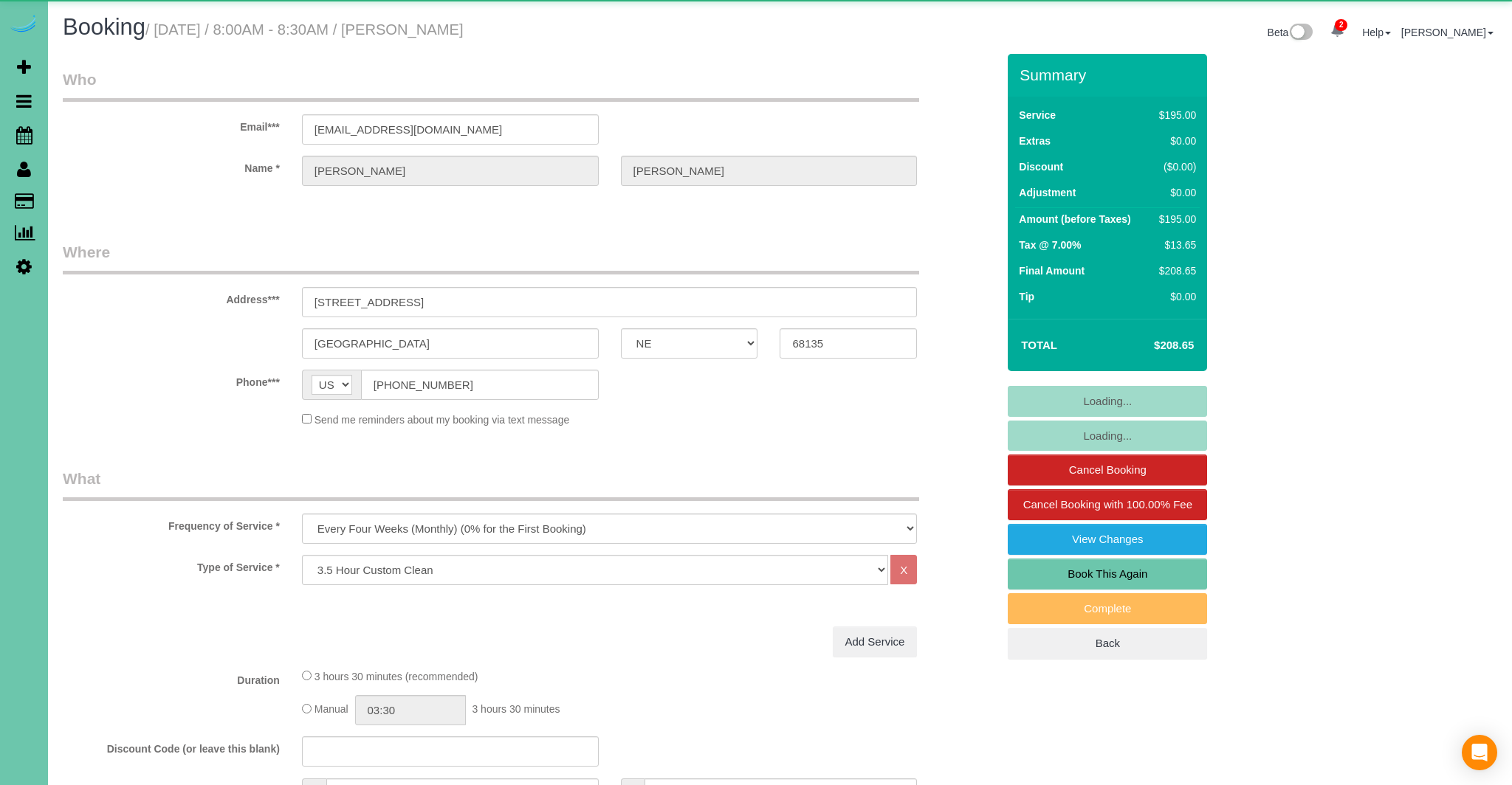
select select "NE"
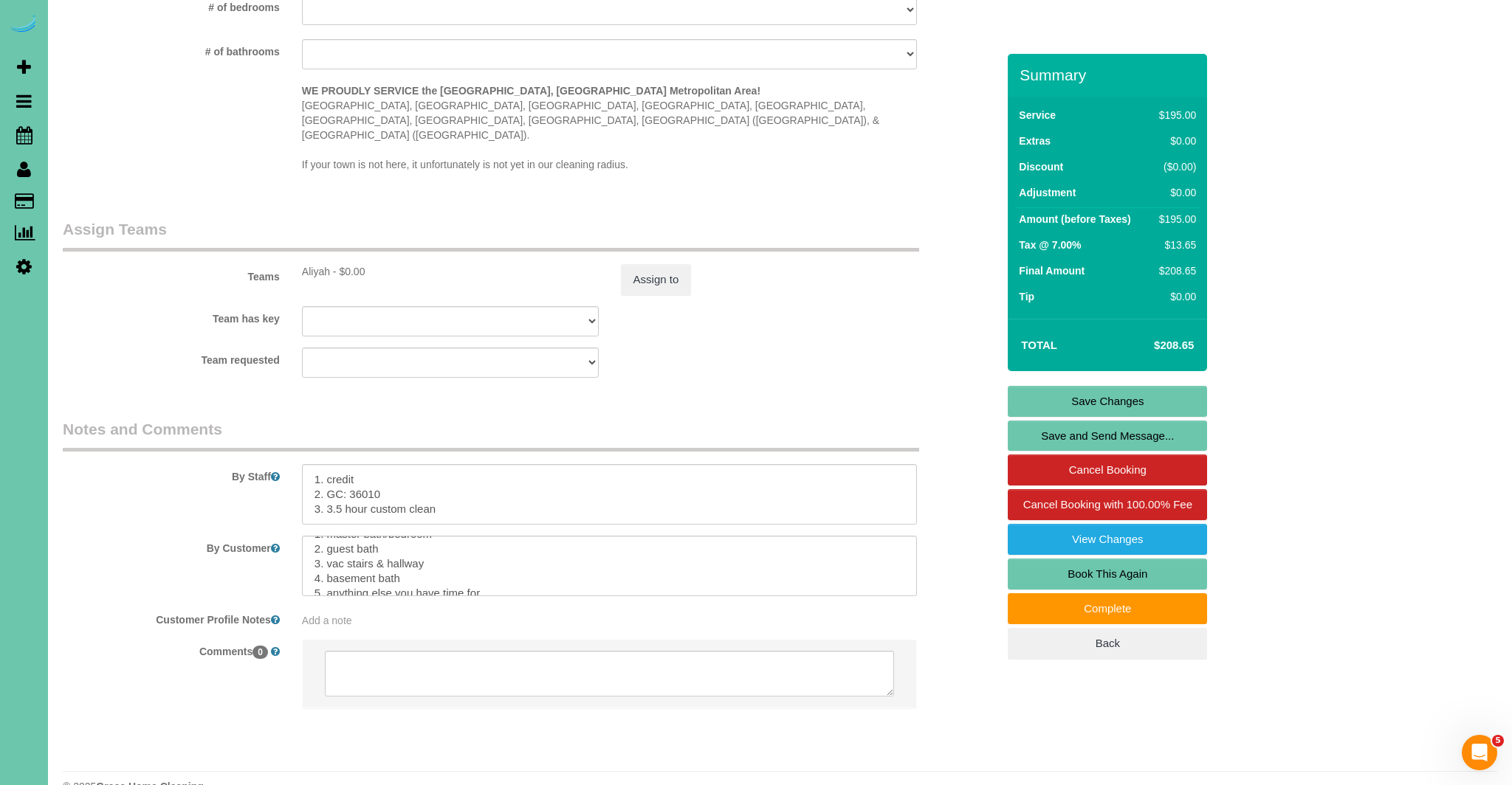
scroll to position [73, 0]
drag, startPoint x: 493, startPoint y: 551, endPoint x: 324, endPoint y: 548, distance: 169.0
click at [324, 548] on textarea at bounding box center [610, 566] width 616 height 60
drag, startPoint x: 359, startPoint y: 554, endPoint x: 371, endPoint y: 554, distance: 12.0
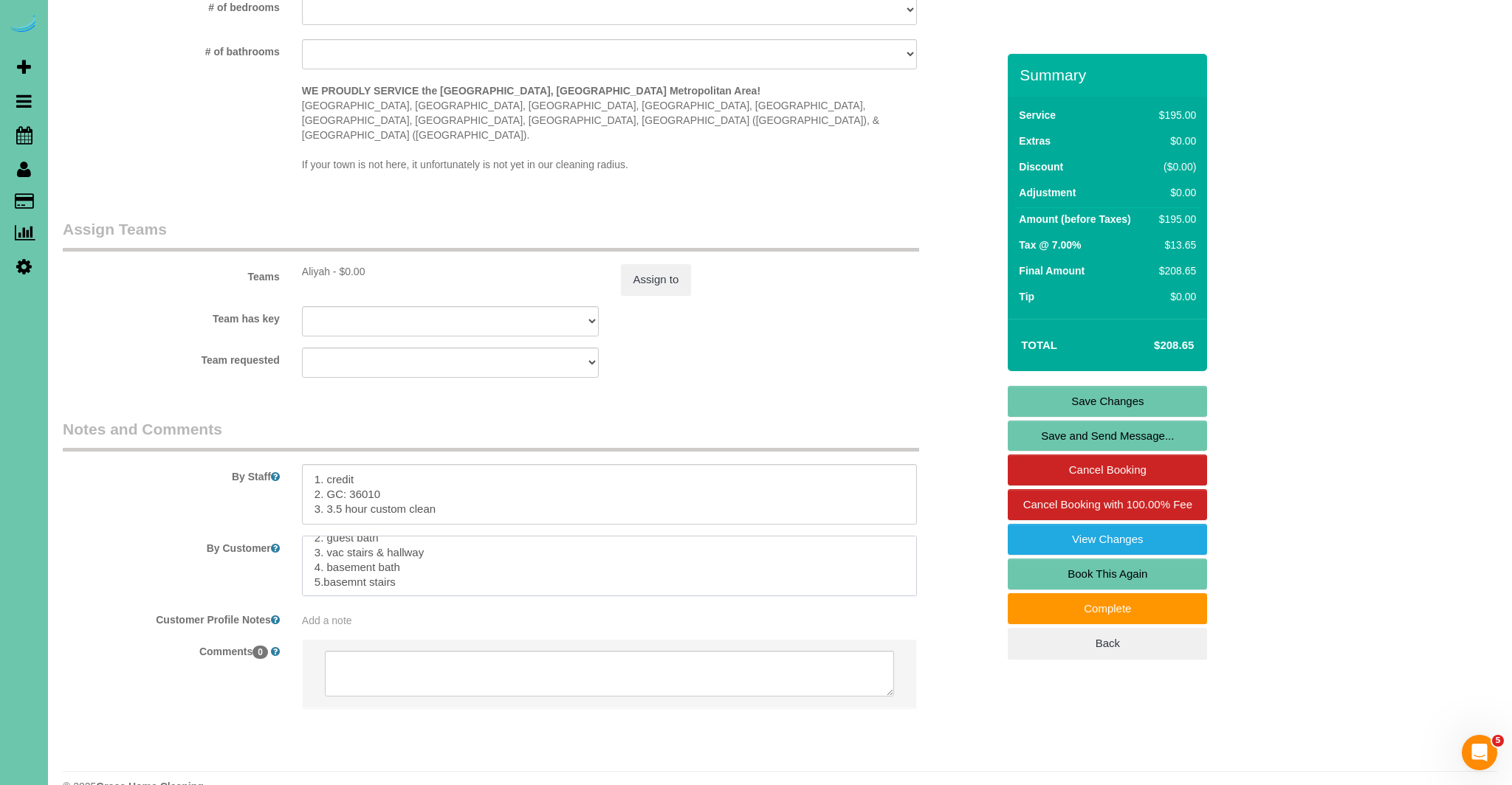
click at [359, 554] on textarea at bounding box center [610, 566] width 616 height 60
drag, startPoint x: 322, startPoint y: 546, endPoint x: 376, endPoint y: 573, distance: 60.4
click at [324, 547] on textarea at bounding box center [610, 567] width 616 height 60
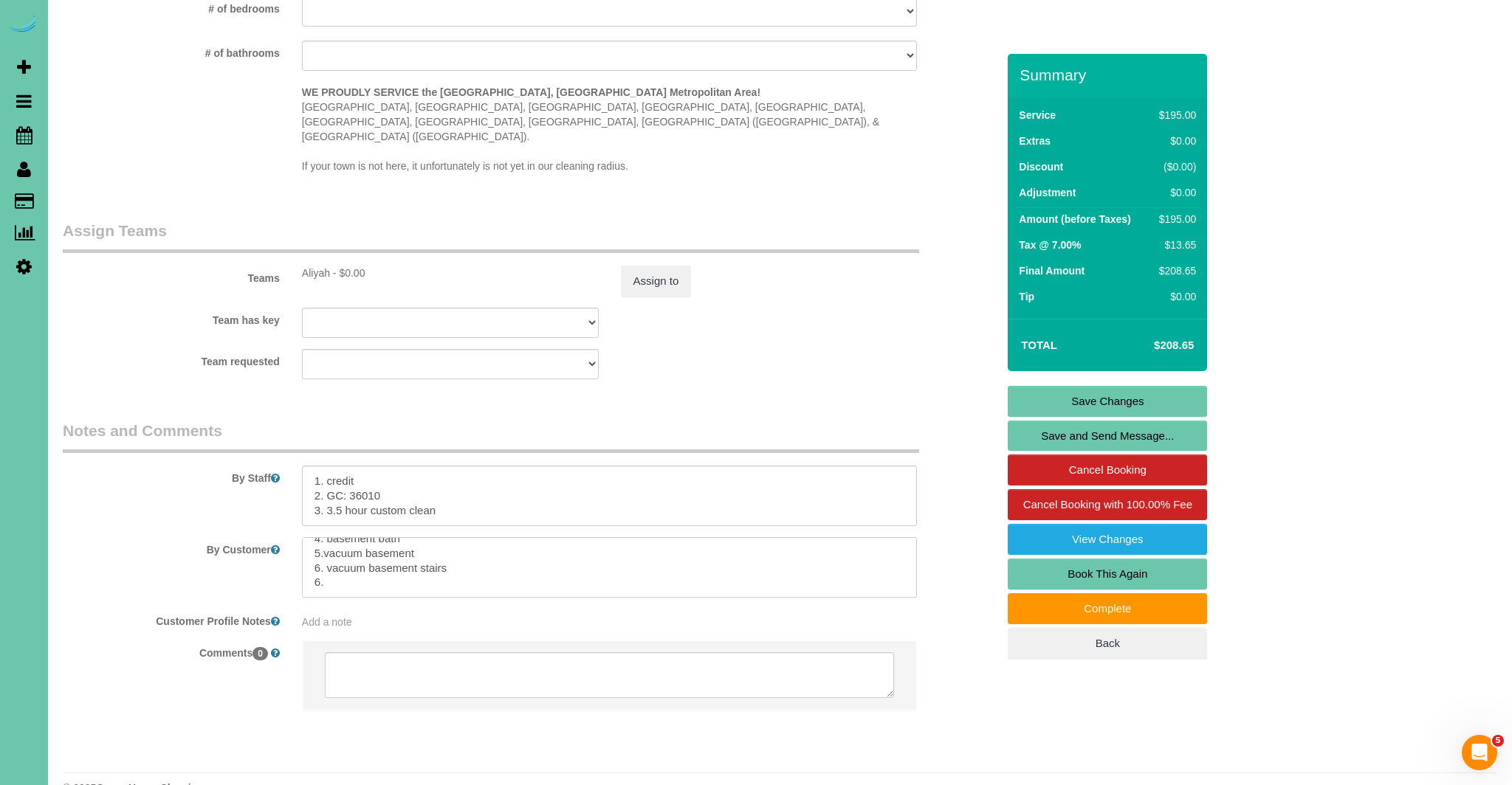
drag, startPoint x: 334, startPoint y: 556, endPoint x: 344, endPoint y: 557, distance: 10.0
click at [334, 556] on textarea at bounding box center [610, 567] width 616 height 60
type textarea "Dog will be in kennel. Items: 1. master bath/bedroom 2. guest bath 3. vac stair…"
click at [1115, 405] on link "Save Changes" at bounding box center [1108, 401] width 199 height 31
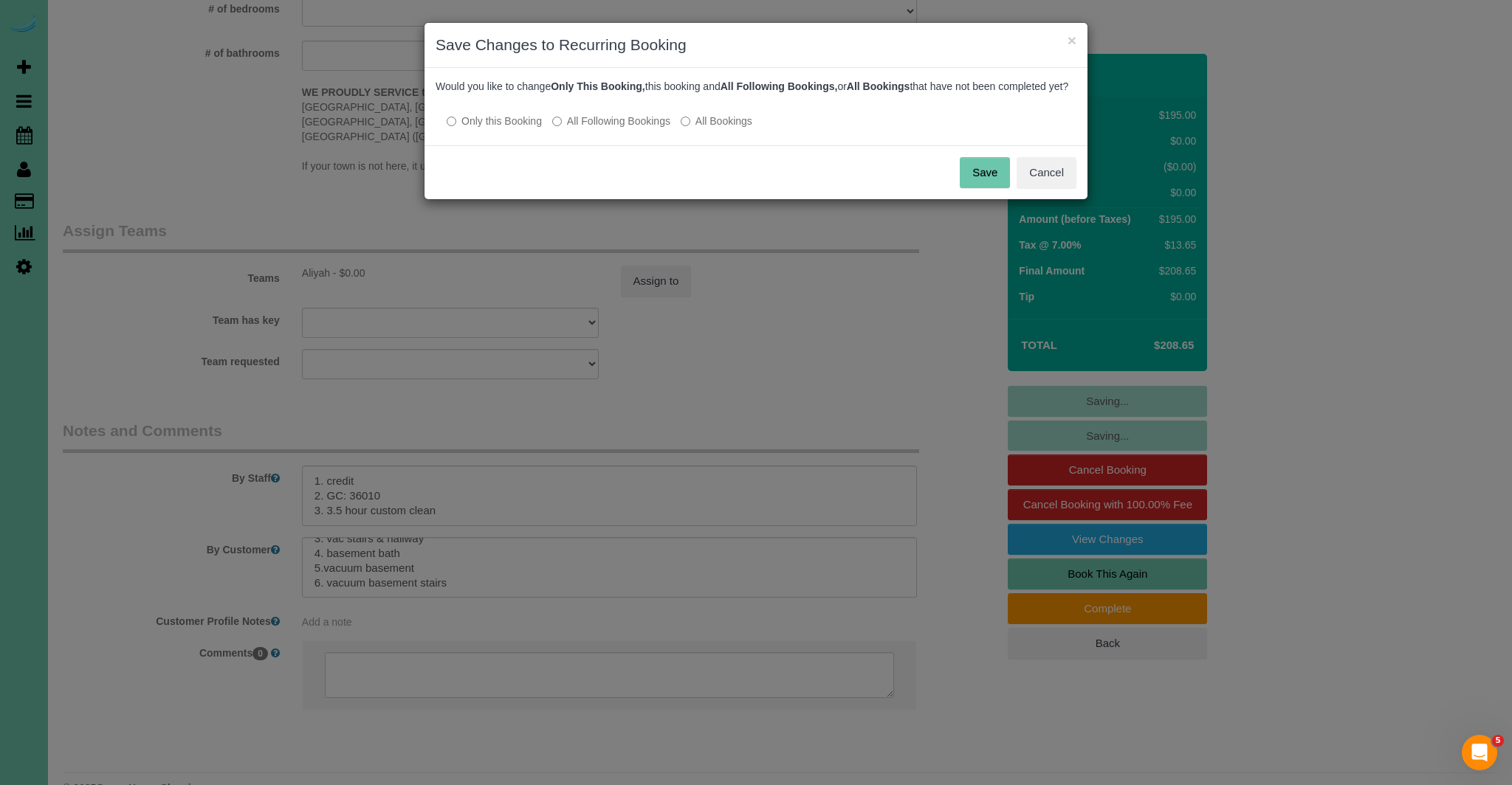
click at [989, 186] on button "Save" at bounding box center [985, 173] width 50 height 31
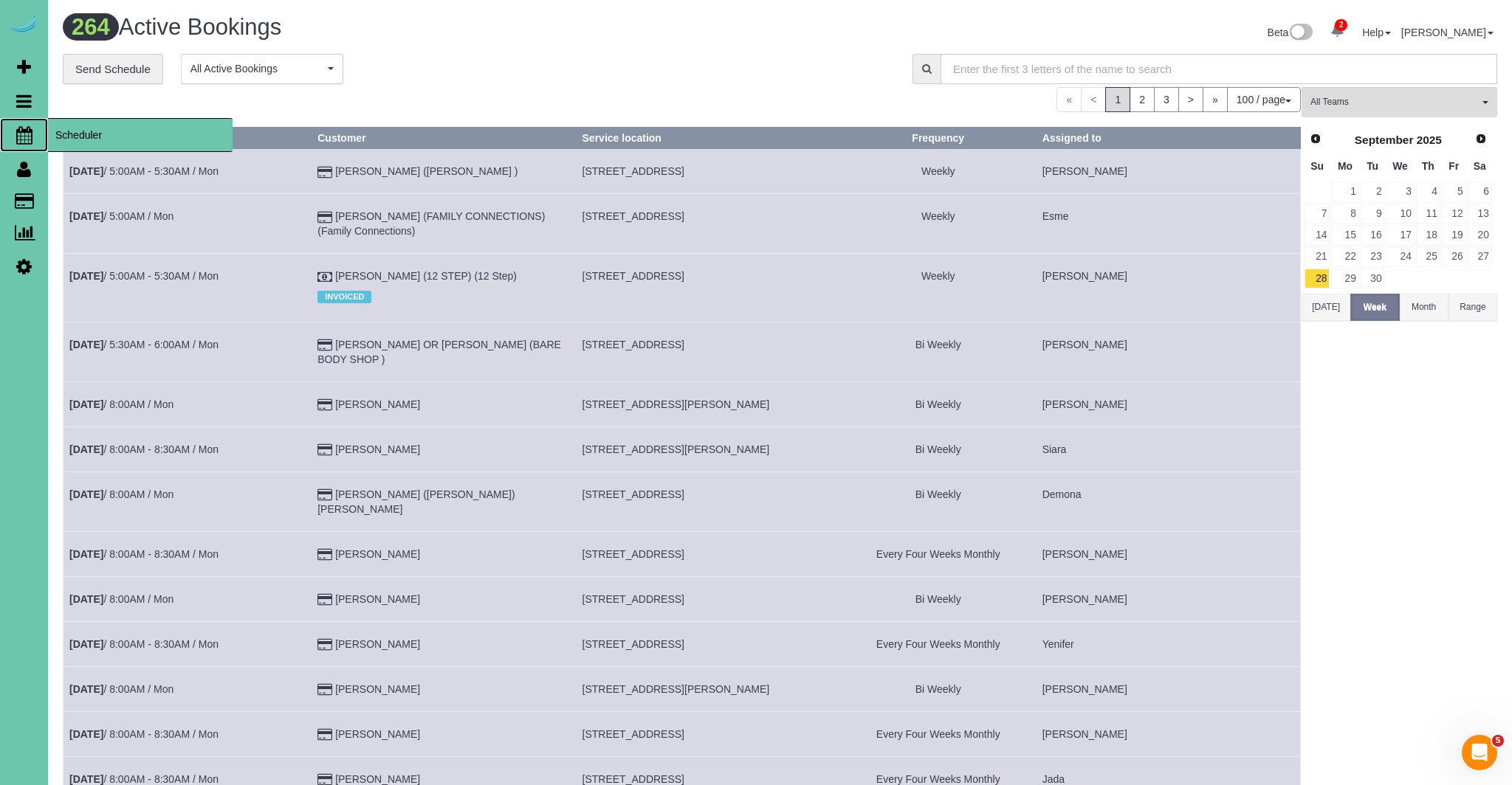
click at [21, 134] on icon at bounding box center [24, 135] width 16 height 18
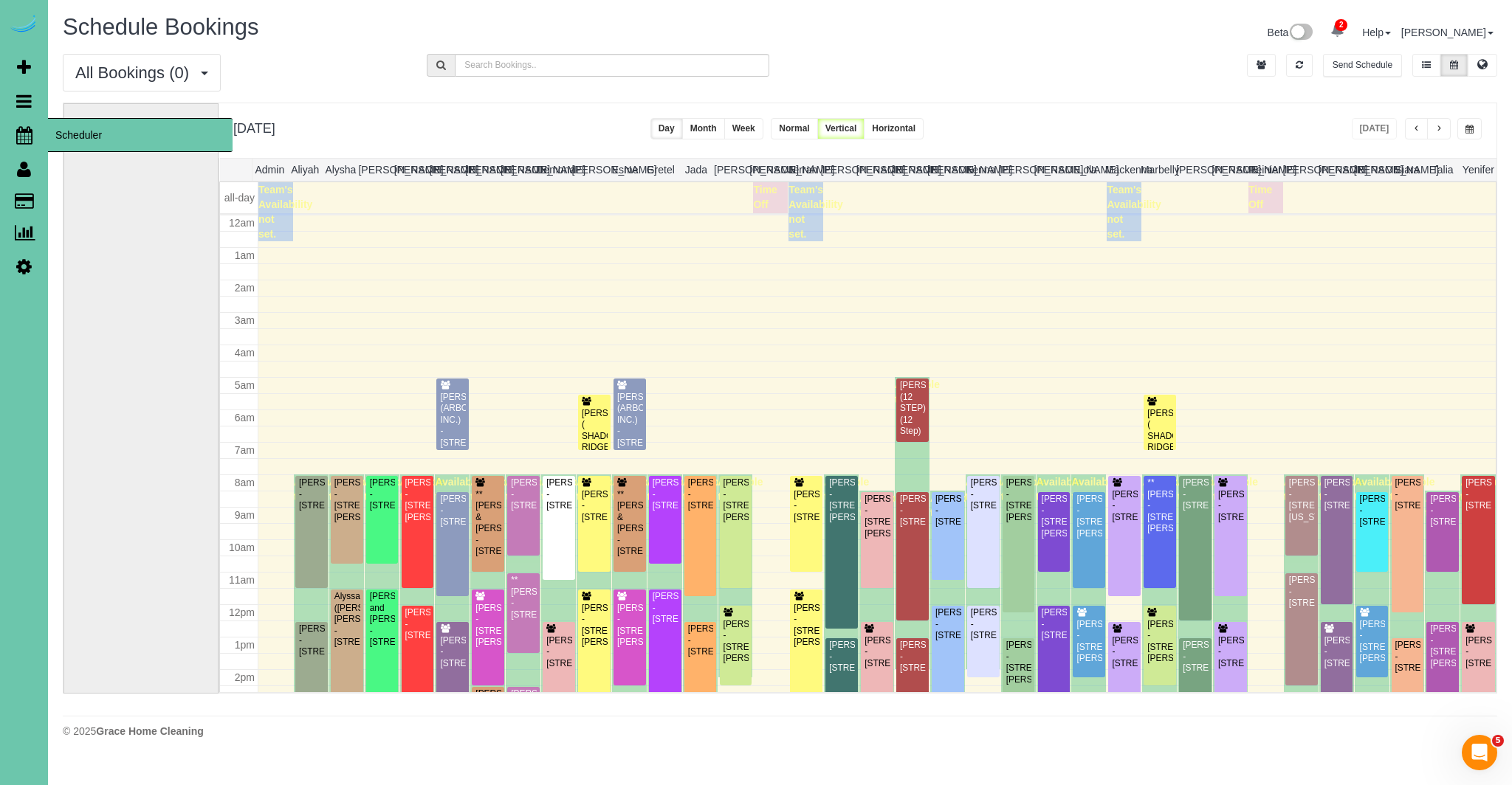
scroll to position [195, 0]
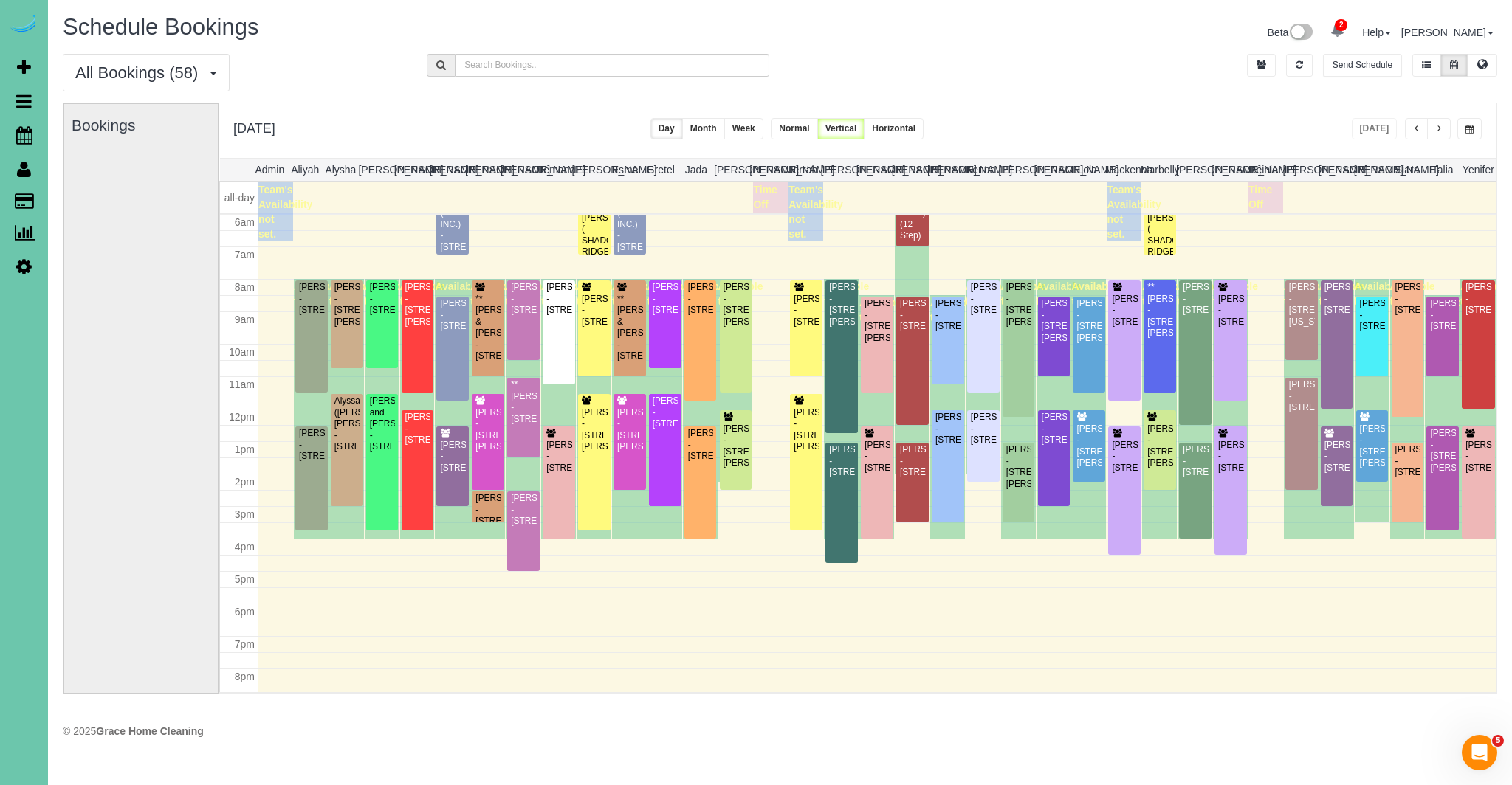
click at [1438, 132] on span "button" at bounding box center [1439, 129] width 7 height 9
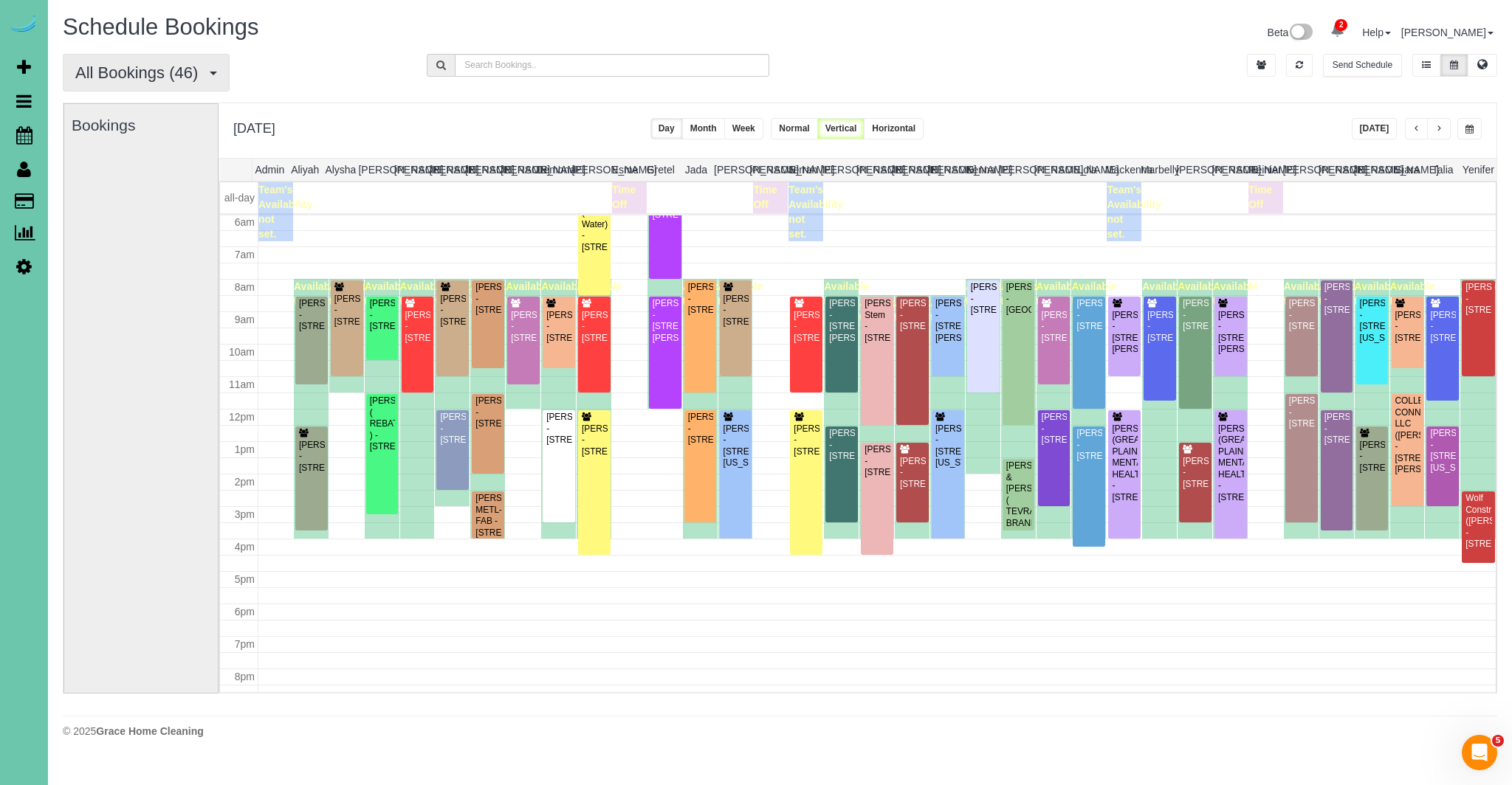
click at [175, 72] on span "All Bookings (46)" at bounding box center [141, 72] width 130 height 18
click at [167, 164] on link "New Customer Bookings" at bounding box center [141, 165] width 157 height 19
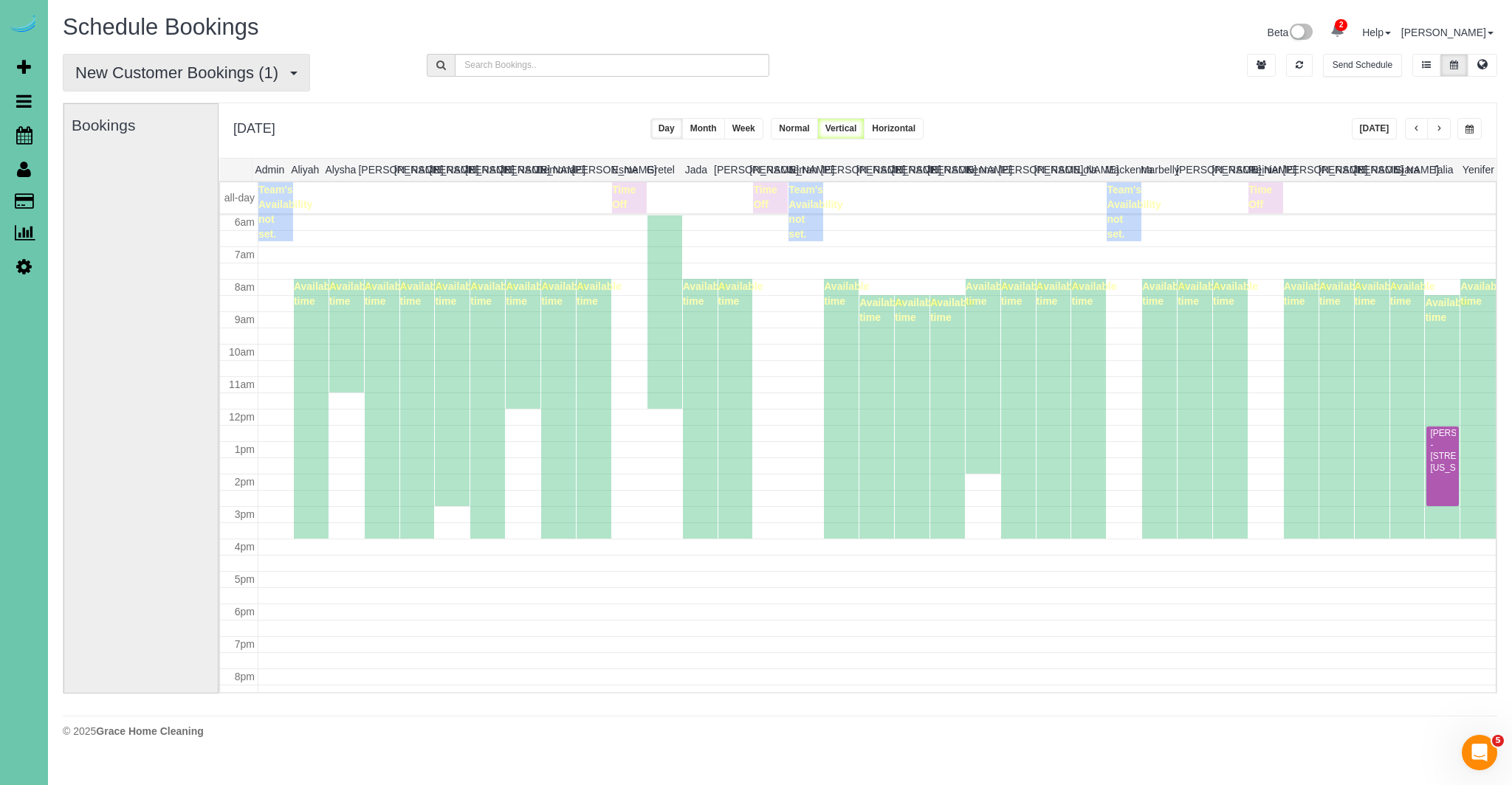
click at [146, 79] on span "New Customer Bookings (1)" at bounding box center [181, 72] width 211 height 18
click at [140, 145] on link "Recurring Bookings" at bounding box center [141, 145] width 157 height 19
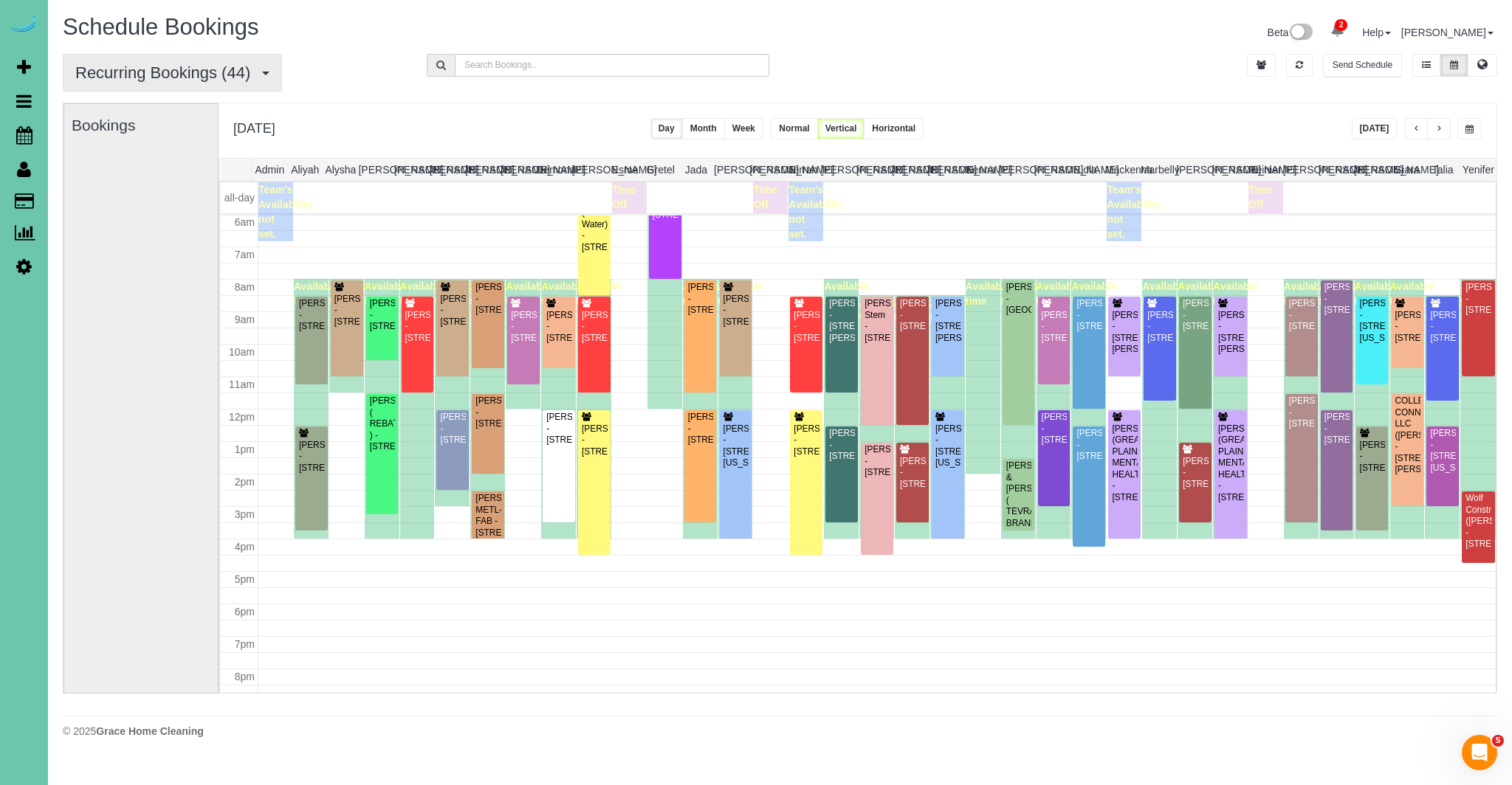
click at [163, 73] on span "Recurring Bookings (44)" at bounding box center [166, 72] width 182 height 18
click at [1198, 151] on div "Friday, Oct 3, 2025 Today Day Month Week Normal Vertical Horizontal" at bounding box center [858, 131] width 1278 height 55
click at [1406, 133] on button "button" at bounding box center [1416, 129] width 23 height 22
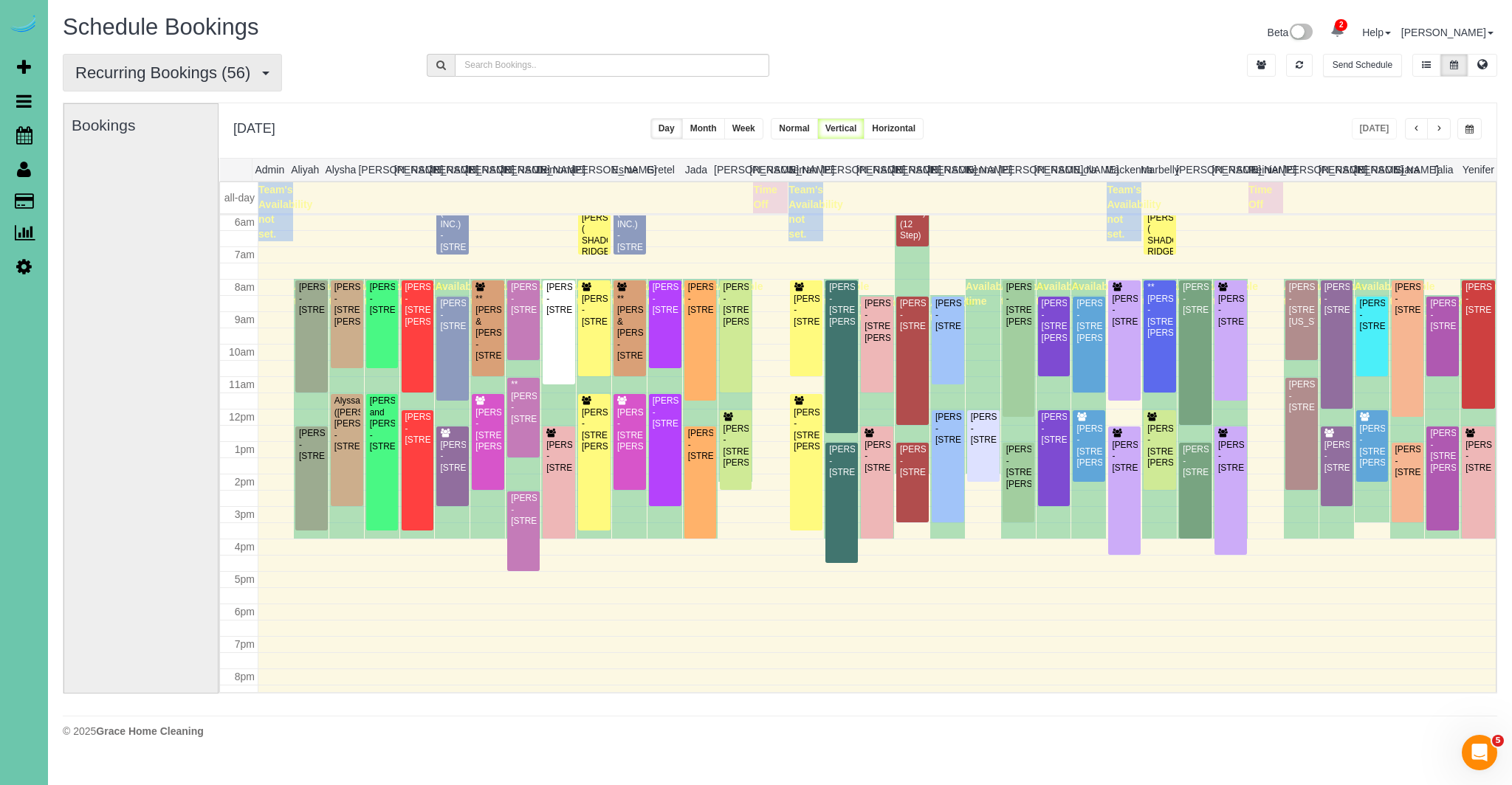
click at [196, 72] on span "Recurring Bookings (56)" at bounding box center [166, 72] width 182 height 18
click at [137, 111] on link "All Bookings" at bounding box center [141, 107] width 157 height 19
click at [169, 78] on span "All Bookings (58)" at bounding box center [141, 72] width 130 height 18
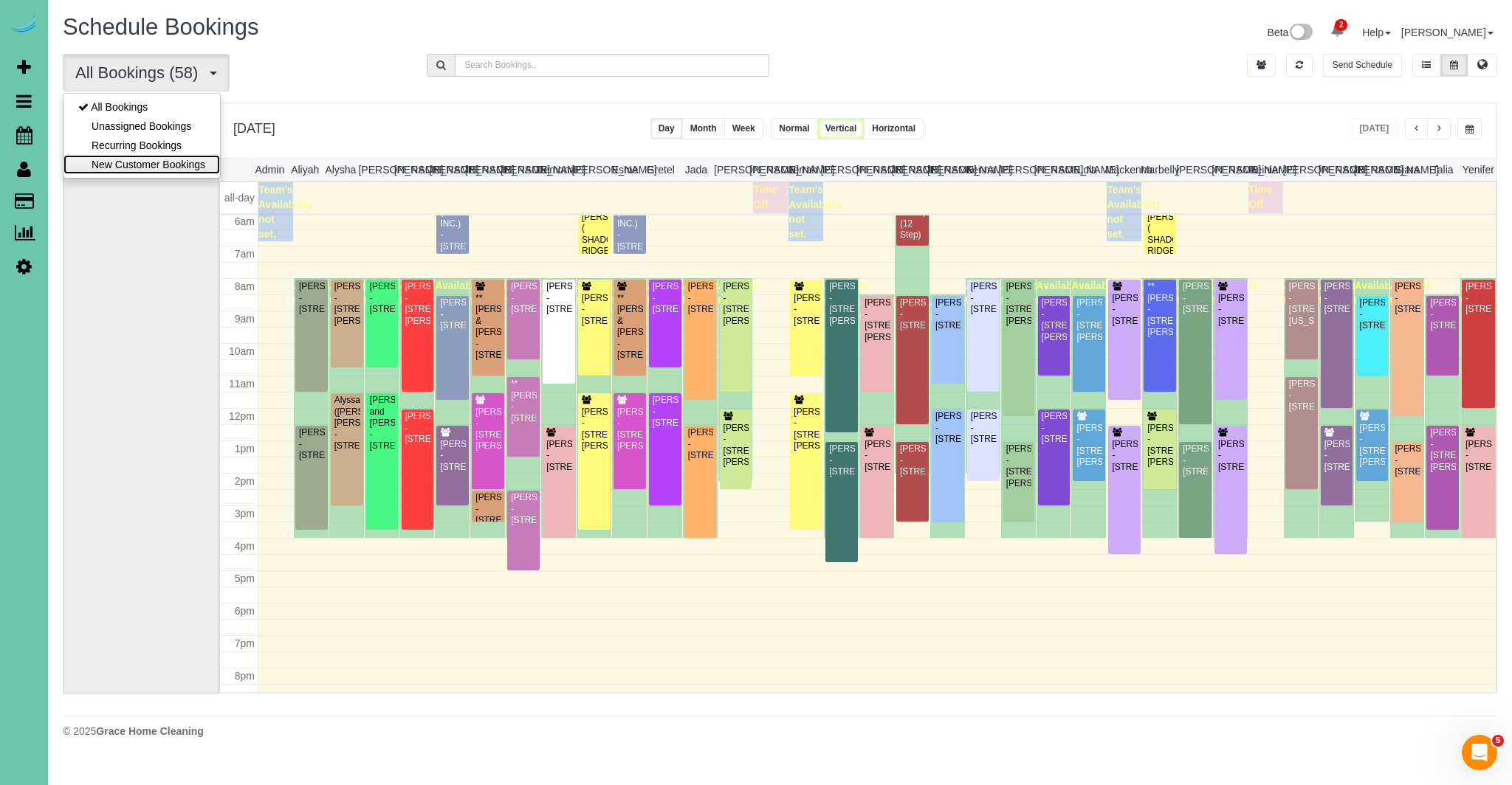
click at [134, 166] on link "New Customer Bookings" at bounding box center [141, 165] width 157 height 19
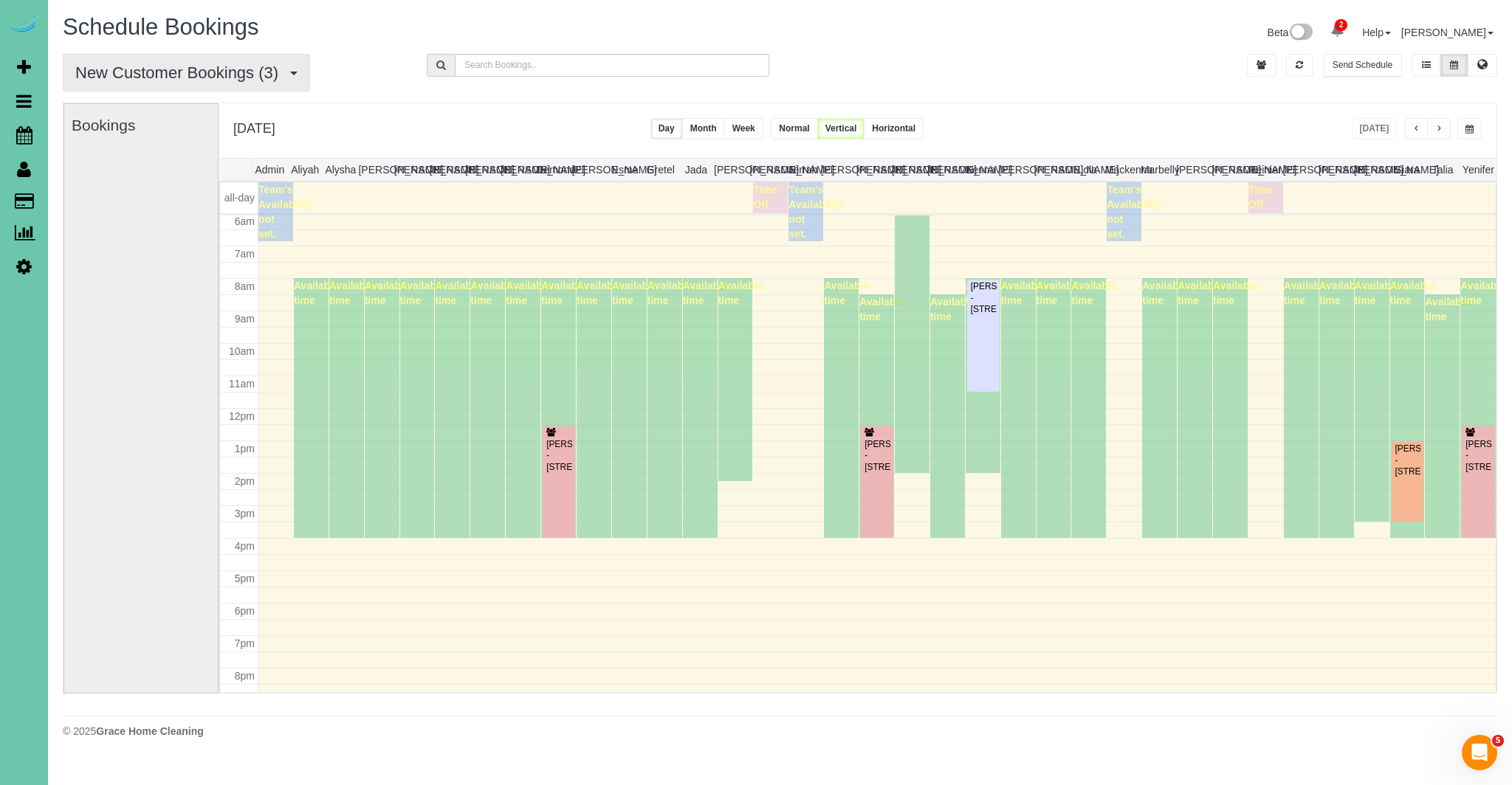
click at [174, 76] on span "New Customer Bookings (3)" at bounding box center [181, 72] width 211 height 18
click at [143, 104] on link "All Bookings" at bounding box center [141, 107] width 157 height 19
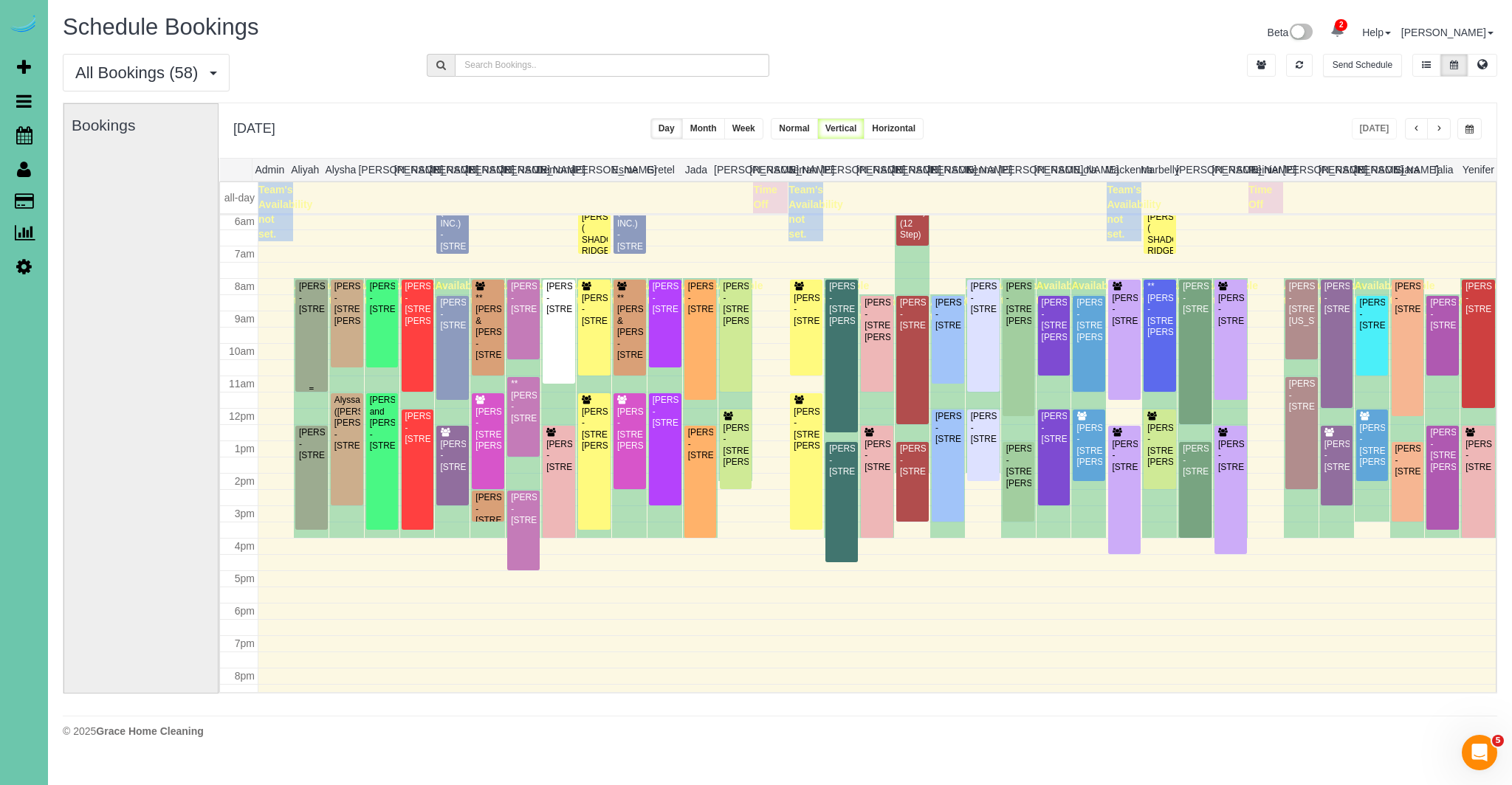
click at [316, 315] on div "Jami Bahle - 4943 S 197th St, Omaha, NE 68135" at bounding box center [311, 298] width 27 height 34
click at [316, 365] on body "2 Beta Your Notifications You have 0 alerts × You have 4 to charge for 10/01/20…" at bounding box center [756, 392] width 1512 height 785
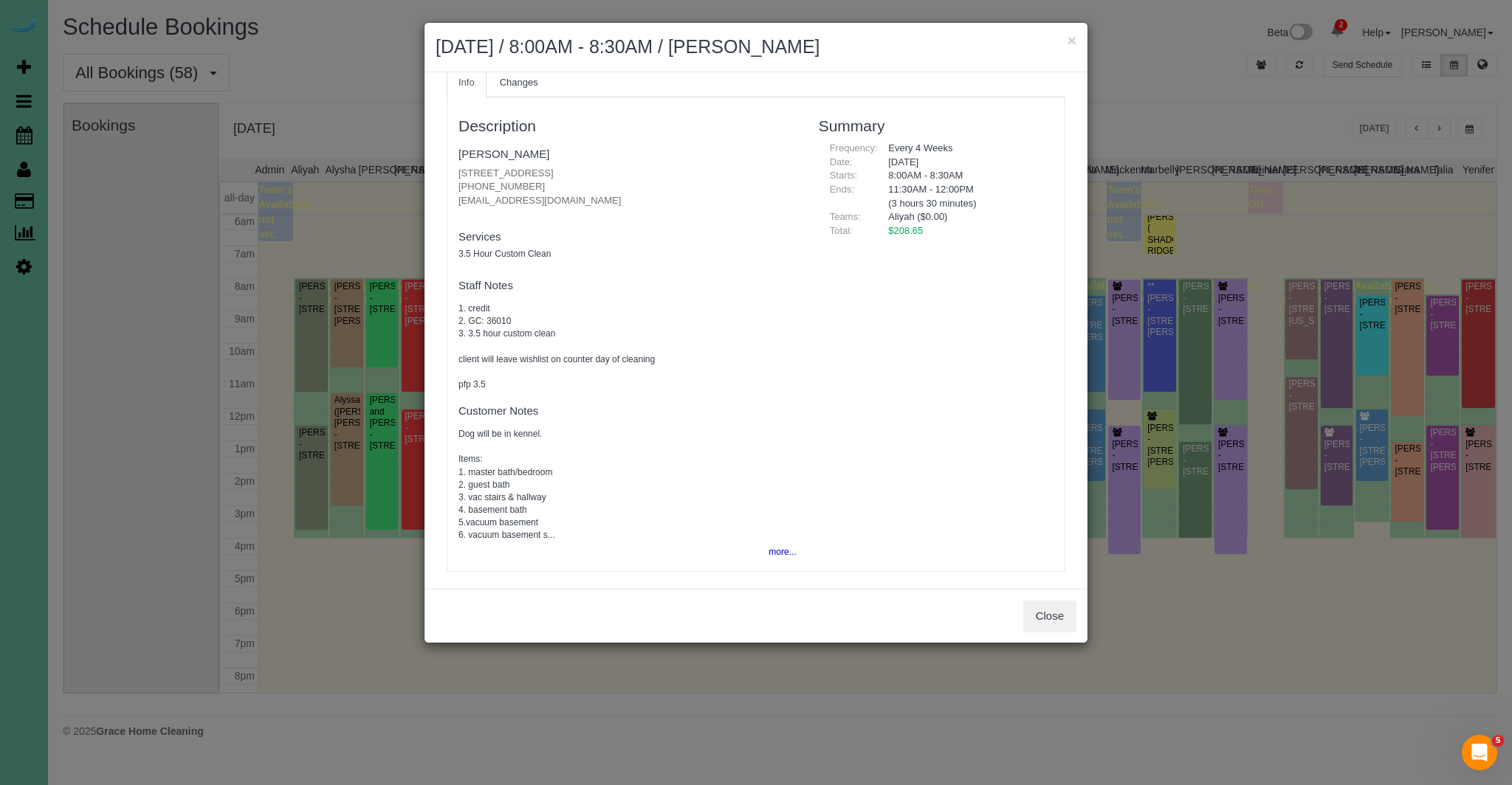
scroll to position [55, 0]
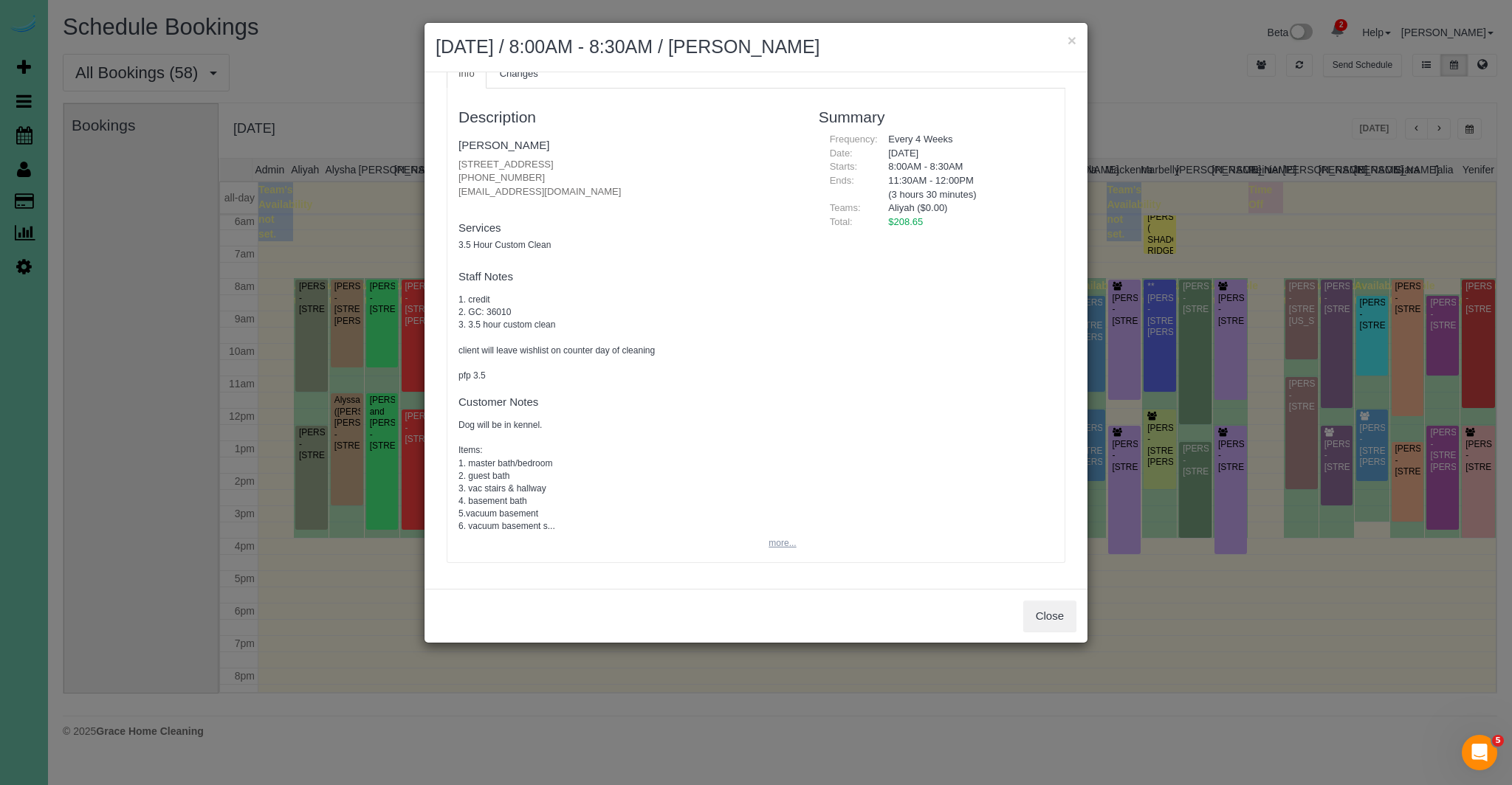
click at [785, 546] on button "more..." at bounding box center [777, 543] width 36 height 22
click at [1048, 616] on button "Close" at bounding box center [1050, 616] width 53 height 31
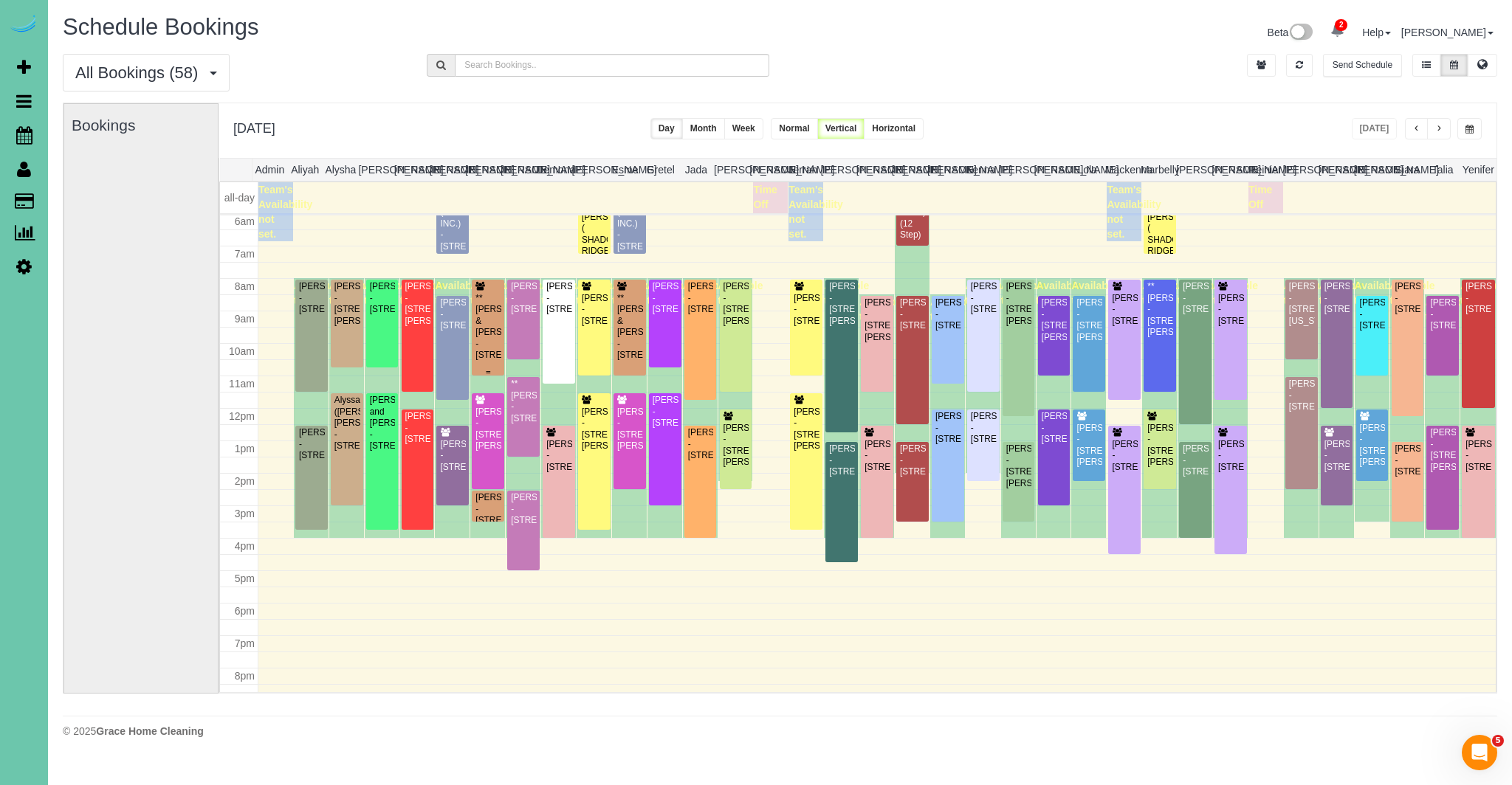
click at [489, 347] on div "**Terry & Joy Johnson - 3013 N 185th Street, Elkhorn, NE 68022" at bounding box center [488, 327] width 27 height 68
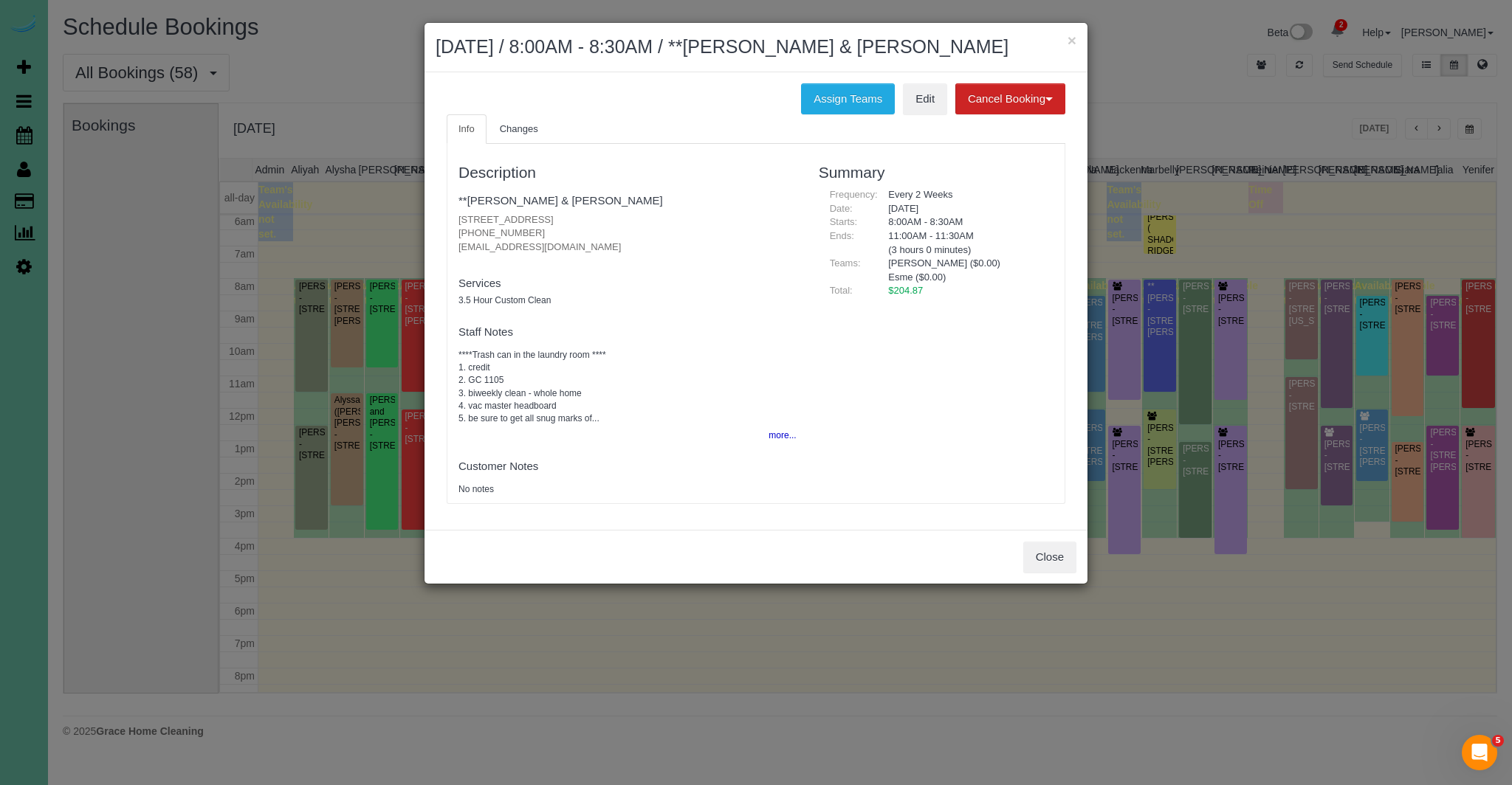
click at [488, 347] on body "× October 02, 2025 / 8:00AM - 8:30AM / **Terry & Joy Johnson Assign Teams Edit …" at bounding box center [756, 392] width 1512 height 785
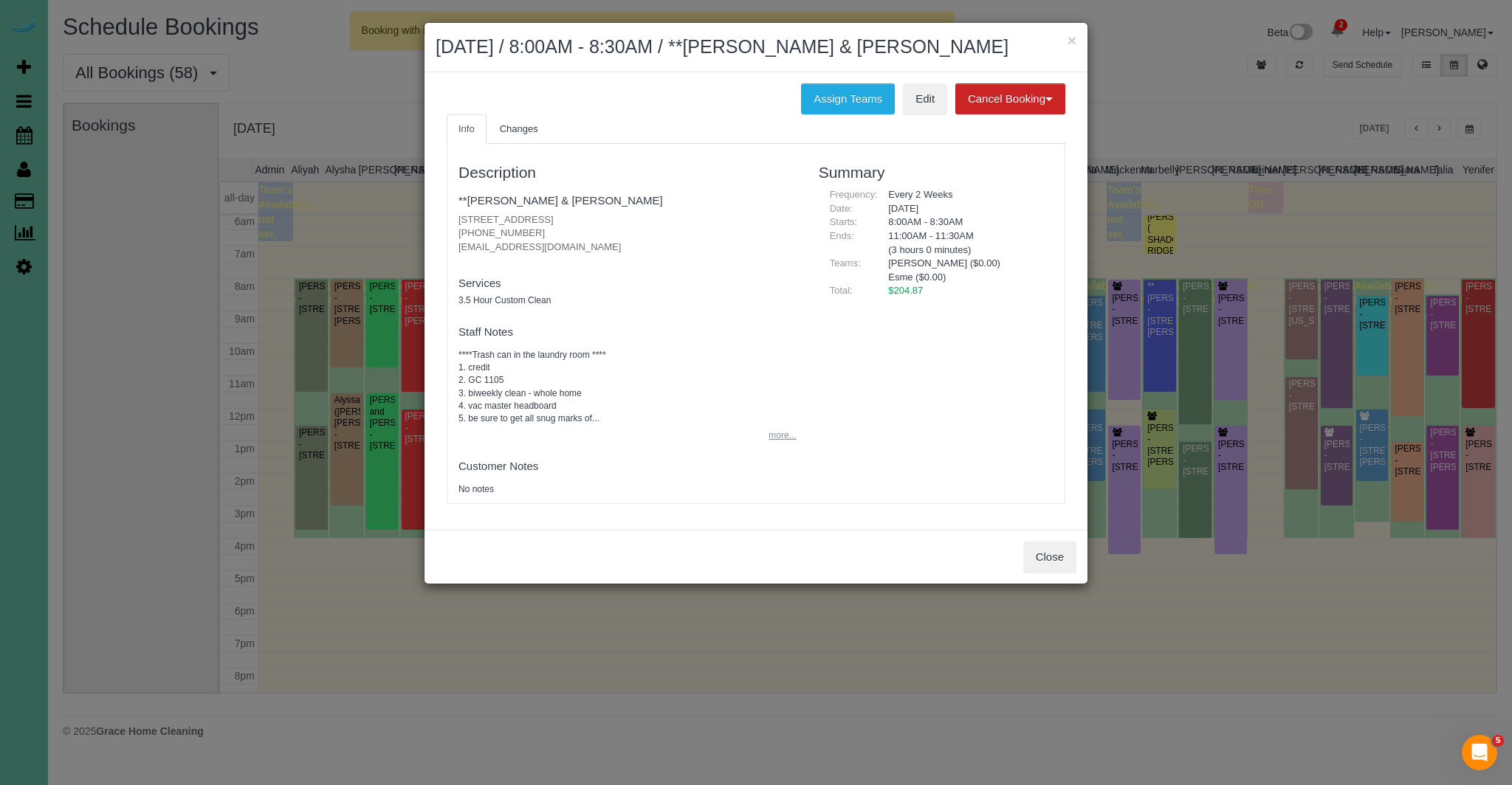
click at [785, 437] on button "more..." at bounding box center [777, 435] width 36 height 22
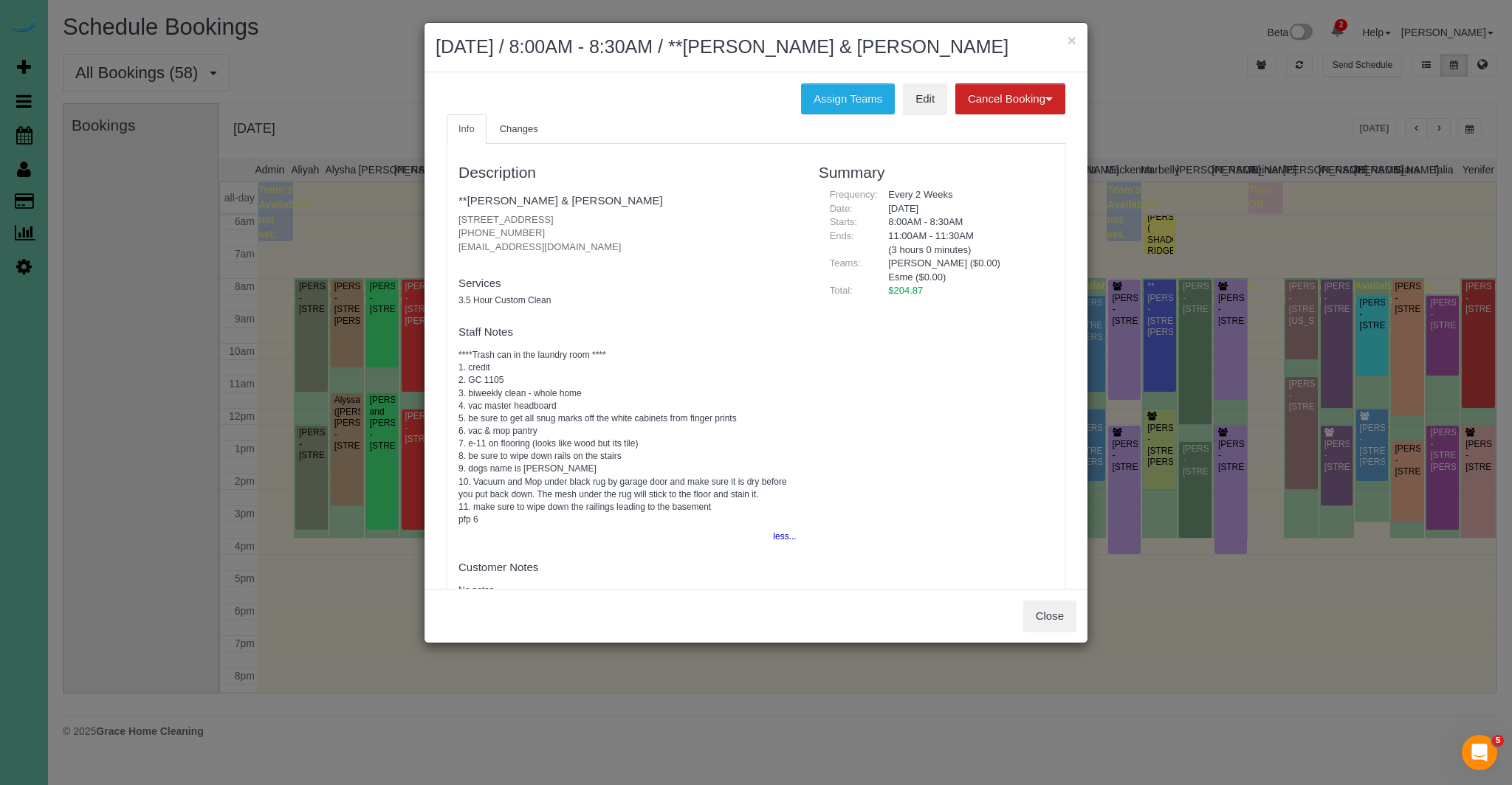
scroll to position [43, 0]
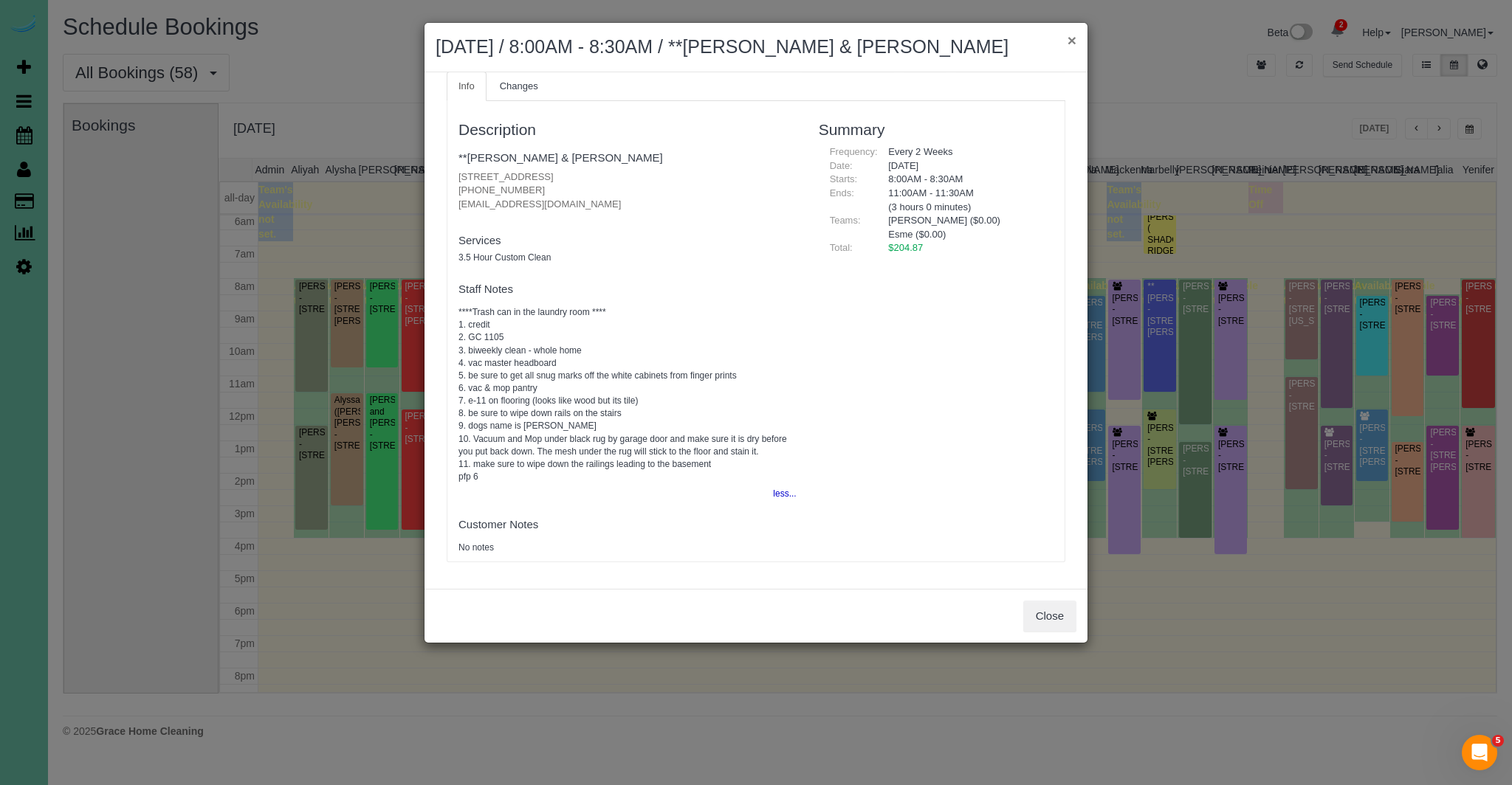
click at [1073, 41] on button "×" at bounding box center [1072, 39] width 9 height 15
